Goal: Task Accomplishment & Management: Manage account settings

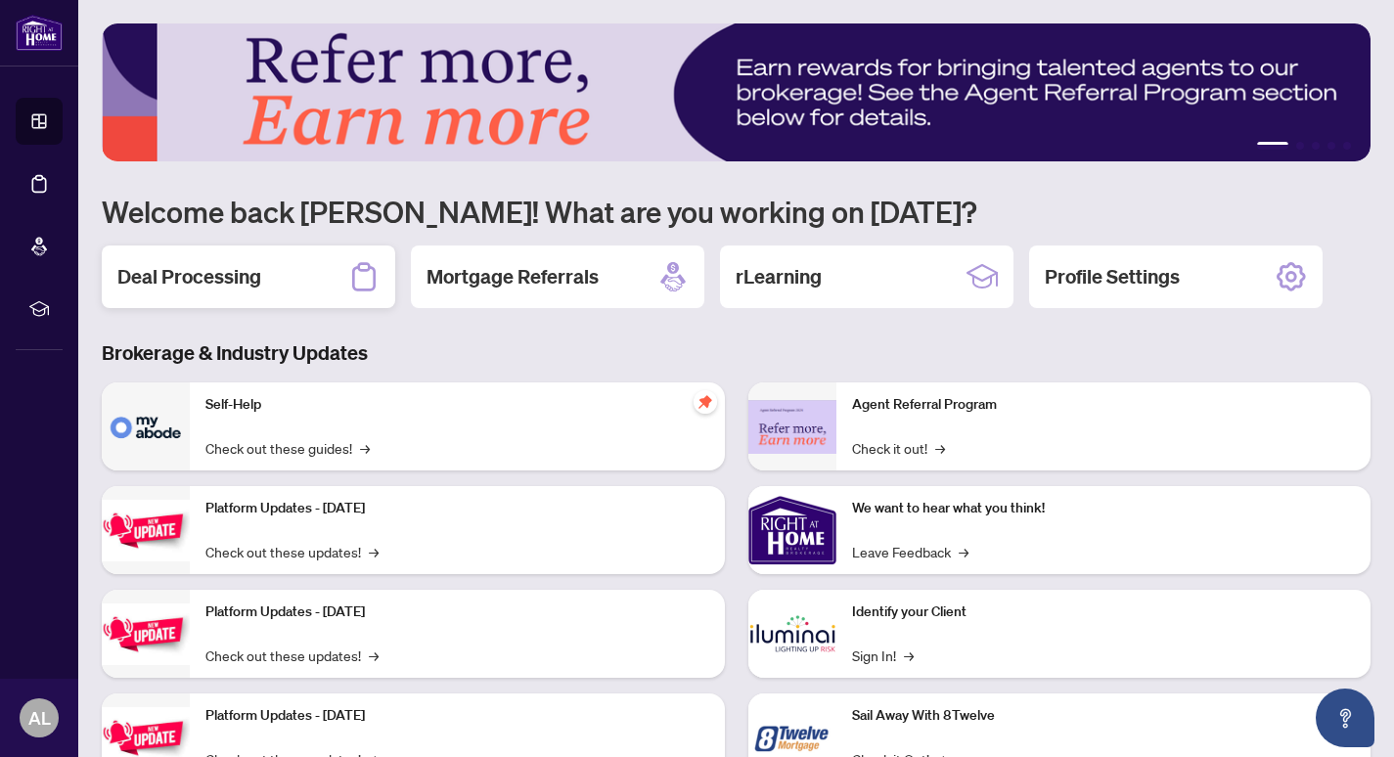
click at [283, 290] on div "Deal Processing" at bounding box center [248, 277] width 293 height 63
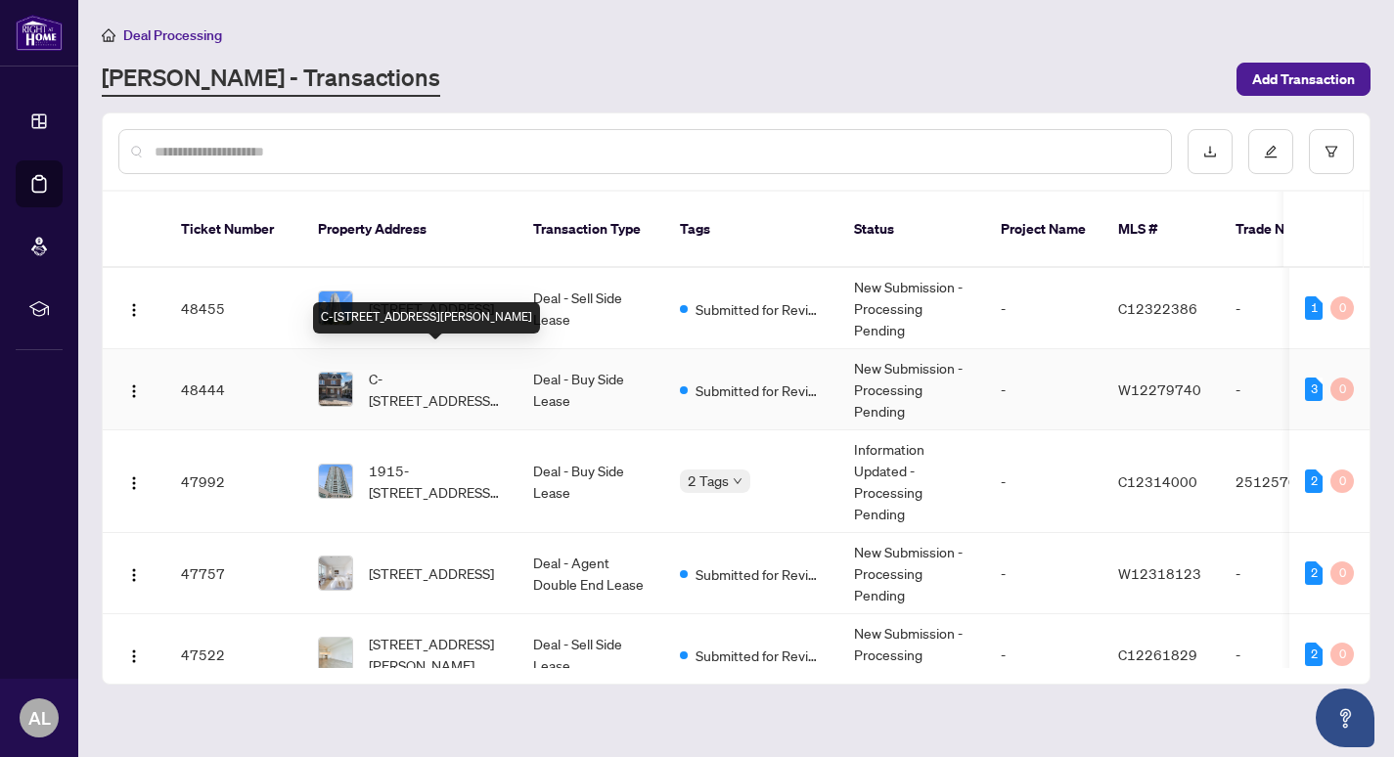
click at [451, 368] on span "C-46 Westmoreland Ave, Toronto, Ontario M6H 2Z7, Canada" at bounding box center [435, 389] width 133 height 43
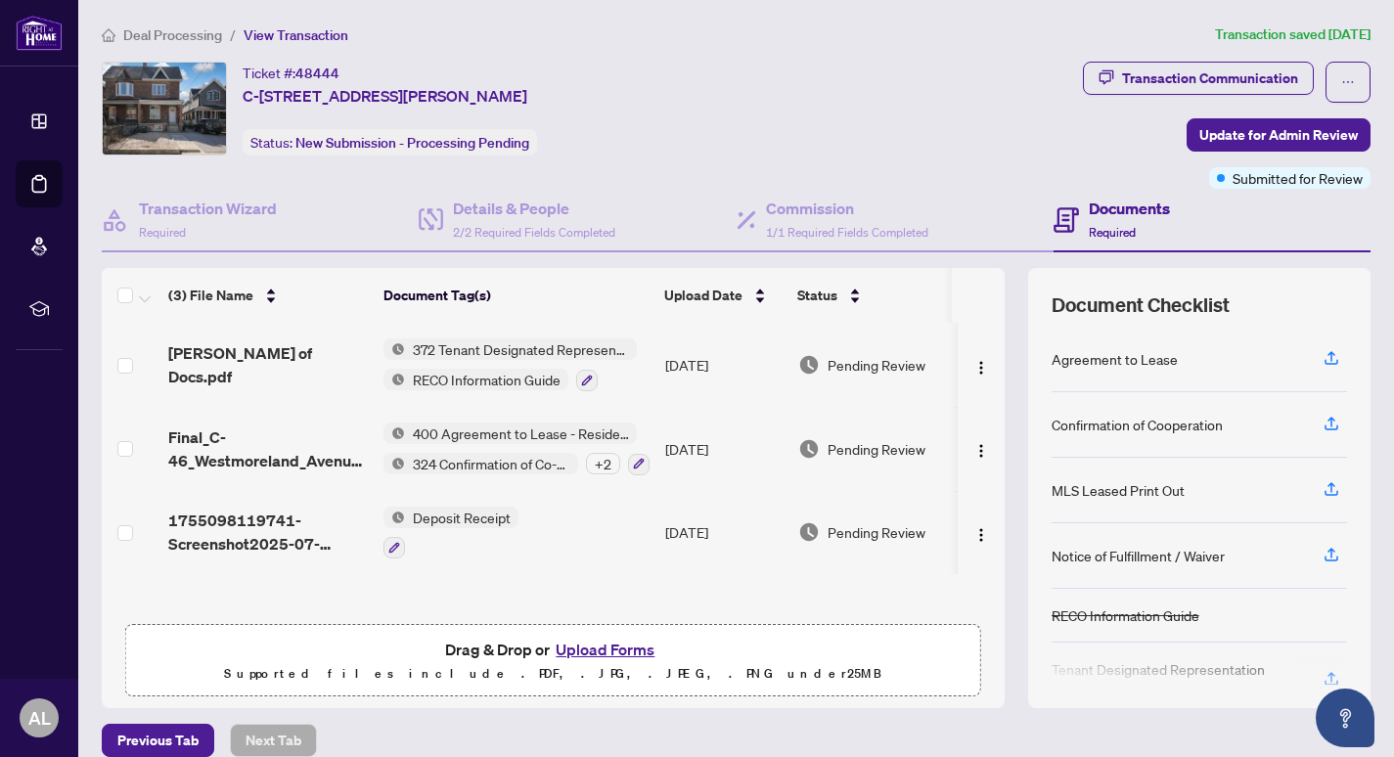
scroll to position [1, 0]
click at [608, 454] on div "+ 2" at bounding box center [603, 463] width 34 height 22
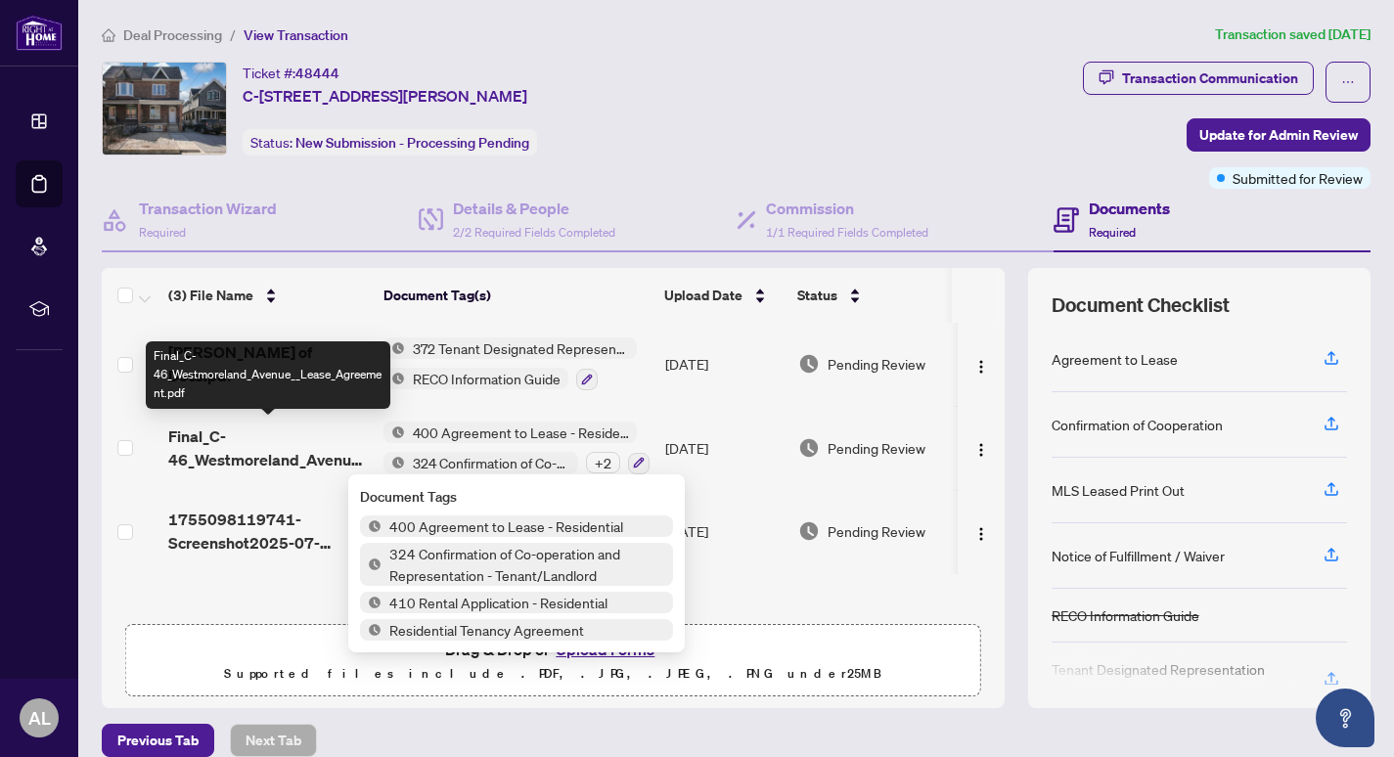
click at [290, 460] on span "Final_C-46_Westmoreland_Avenue__Lease_Agreement.pdf" at bounding box center [268, 448] width 200 height 47
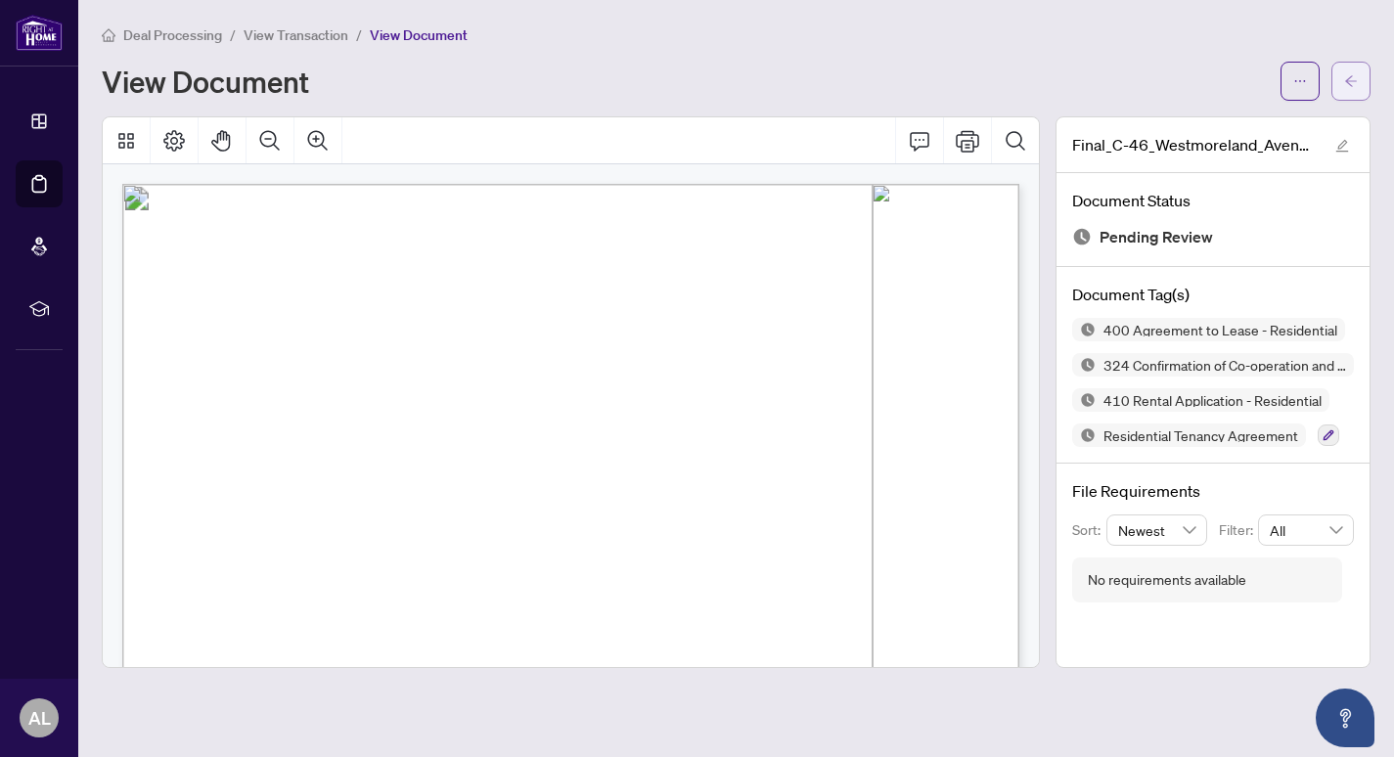
click at [1353, 79] on icon "arrow-left" at bounding box center [1351, 81] width 14 height 14
